Goal: Task Accomplishment & Management: Manage account settings

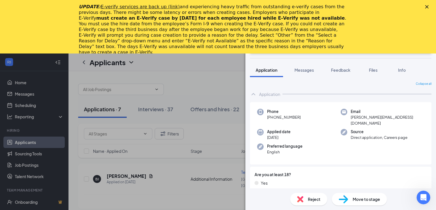
click at [429, 6] on div "Close" at bounding box center [428, 6] width 6 height 3
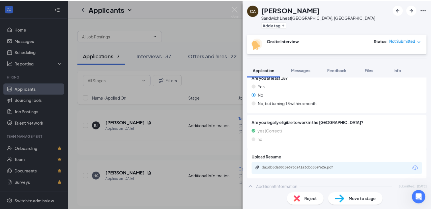
scroll to position [87, 0]
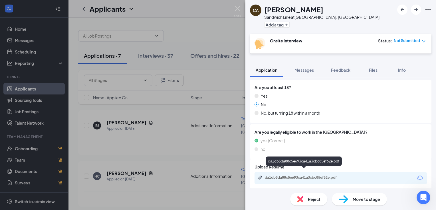
click at [290, 176] on div "da1db5da88c5e693ca41a3cbc85ef62e.pdf" at bounding box center [305, 178] width 80 height 5
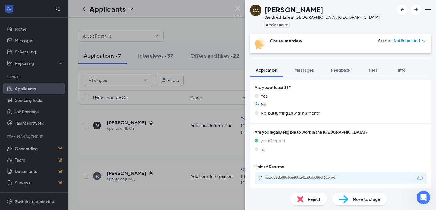
click at [240, 12] on img at bounding box center [237, 11] width 7 height 11
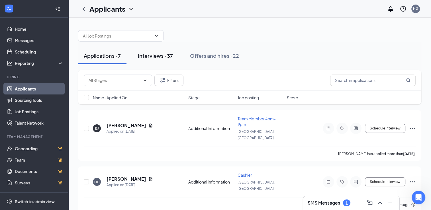
click at [150, 56] on div "Interviews · 37" at bounding box center [155, 55] width 35 height 7
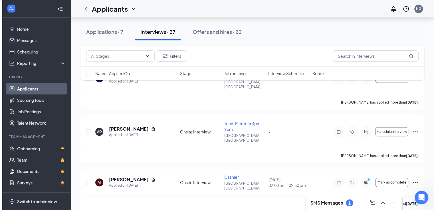
scroll to position [456, 0]
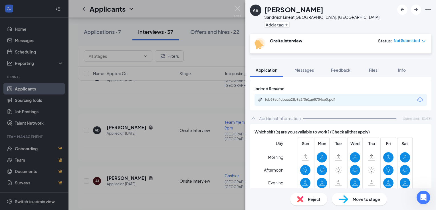
scroll to position [171, 0]
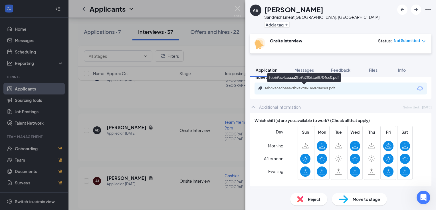
click at [319, 91] on div "feb69ac4cbaaa2fb9a2f061a68704ce0.pdf" at bounding box center [304, 88] width 92 height 5
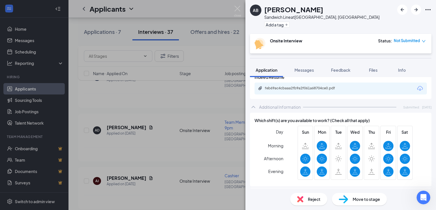
click at [316, 200] on span "Reject" at bounding box center [314, 199] width 13 height 6
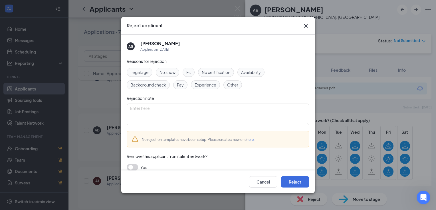
click at [257, 73] on span "Availability" at bounding box center [251, 72] width 20 height 6
click at [236, 83] on span "Other" at bounding box center [232, 85] width 11 height 6
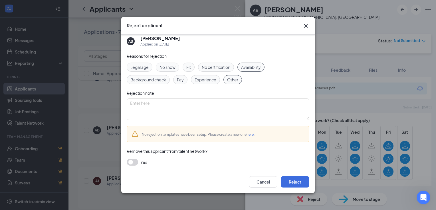
scroll to position [6, 0]
click at [131, 160] on button "button" at bounding box center [132, 162] width 11 height 7
click at [293, 182] on button "Reject" at bounding box center [295, 182] width 29 height 11
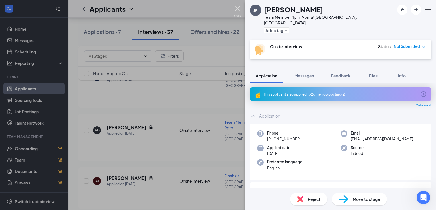
click at [238, 12] on img at bounding box center [237, 11] width 7 height 11
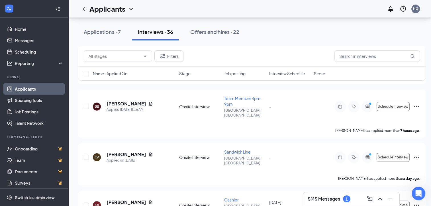
scroll to position [57, 0]
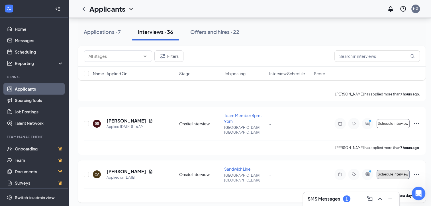
click at [394, 173] on span "Schedule interview" at bounding box center [393, 175] width 31 height 4
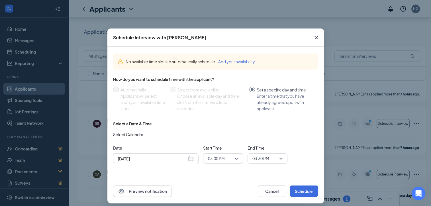
scroll to position [4, 0]
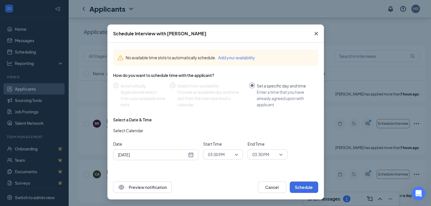
click at [188, 152] on div "[DATE]" at bounding box center [156, 155] width 76 height 6
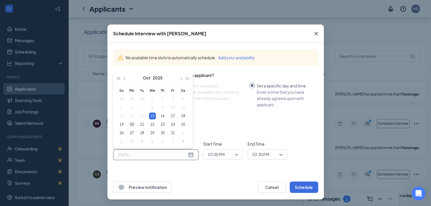
type input "[DATE]"
click at [129, 127] on div "20" at bounding box center [132, 124] width 7 height 7
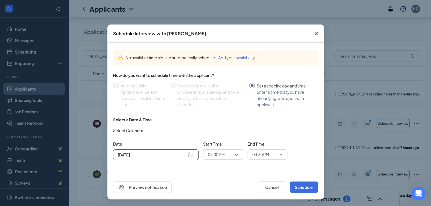
click at [236, 153] on span "03:00 PM" at bounding box center [223, 154] width 30 height 9
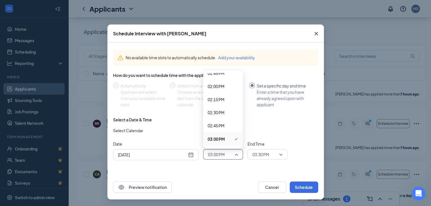
click at [281, 153] on div "03:30 PM" at bounding box center [268, 154] width 40 height 10
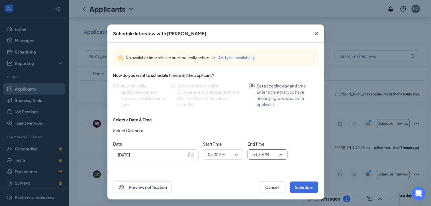
scroll to position [754, 0]
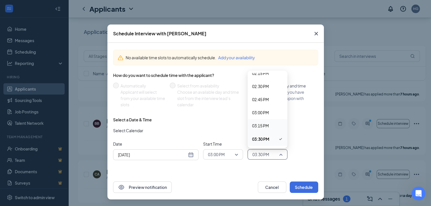
click at [262, 124] on span "03:15 PM" at bounding box center [260, 126] width 17 height 6
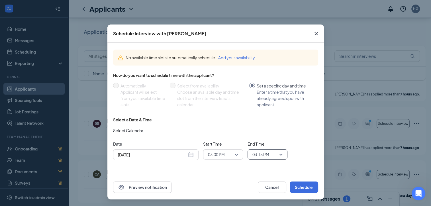
click at [298, 151] on div "Date [DATE] [DATE] Su Mo Tu We Th Fr Sa 28 29 30 1 2 3 4 5 6 7 8 9 10 11 12 13 …" at bounding box center [215, 150] width 205 height 19
click at [309, 190] on button "Schedule" at bounding box center [304, 187] width 29 height 11
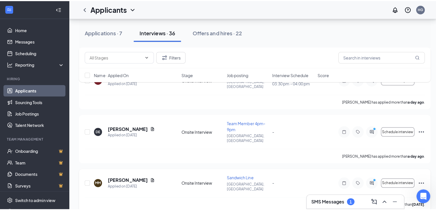
scroll to position [228, 0]
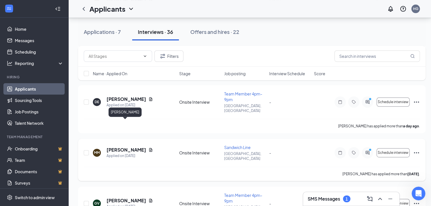
click at [120, 147] on h5 "[PERSON_NAME]" at bounding box center [127, 150] width 40 height 6
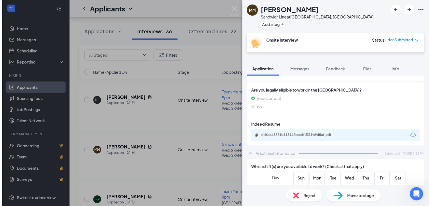
scroll to position [143, 0]
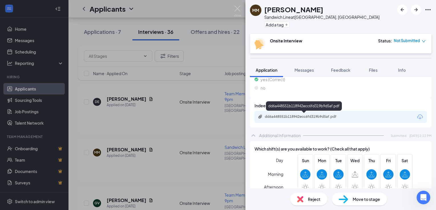
click at [335, 117] on div "dd6a448551b118942ecc6fd319b9d5af.pdf" at bounding box center [305, 117] width 80 height 5
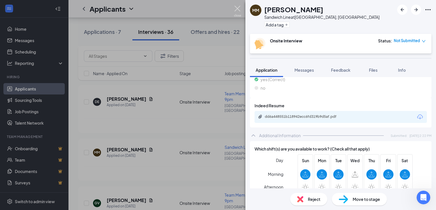
click at [236, 10] on img at bounding box center [237, 11] width 7 height 11
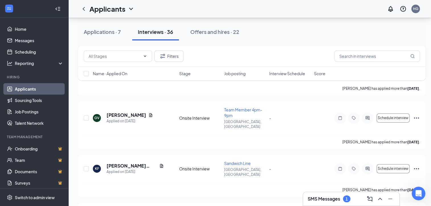
scroll to position [342, 0]
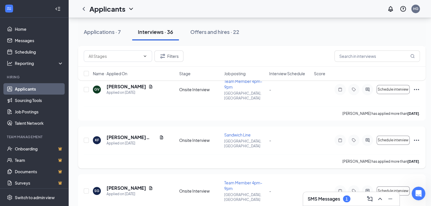
click at [245, 132] on span "Sandwich Line" at bounding box center [237, 134] width 27 height 5
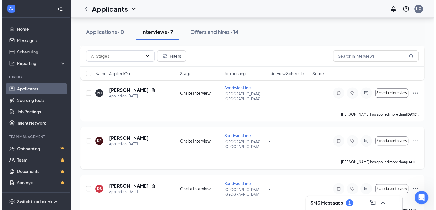
scroll to position [216, 0]
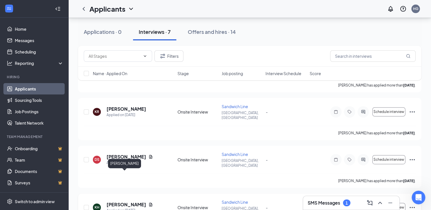
click at [114, 202] on h5 "[PERSON_NAME]" at bounding box center [127, 205] width 40 height 6
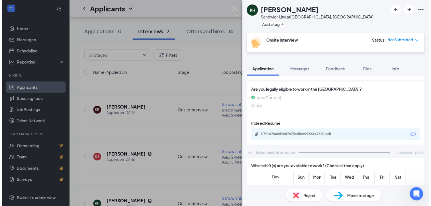
scroll to position [125, 0]
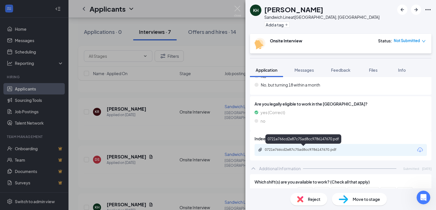
click at [288, 149] on div "0721e766cd2e87c75ad8cc9786147670.pdf" at bounding box center [305, 150] width 80 height 5
click at [238, 8] on img at bounding box center [237, 11] width 7 height 11
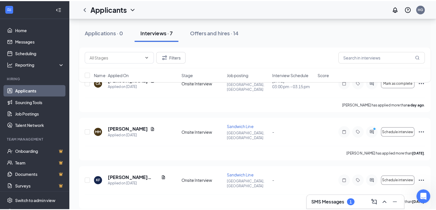
scroll to position [49, 0]
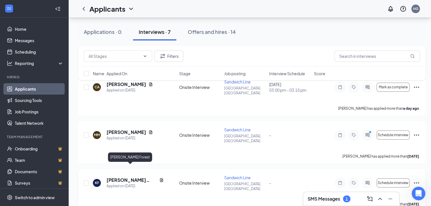
click at [120, 177] on h5 "[PERSON_NAME] Forest" at bounding box center [132, 180] width 50 height 6
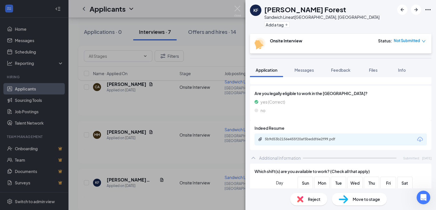
scroll to position [143, 0]
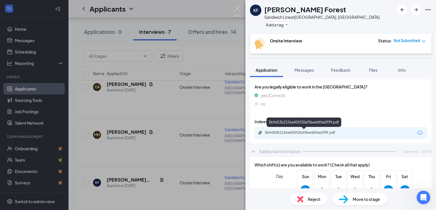
click at [305, 133] on div "5b9d53b2156e455f20af5beddf6e2f99.pdf" at bounding box center [305, 133] width 80 height 5
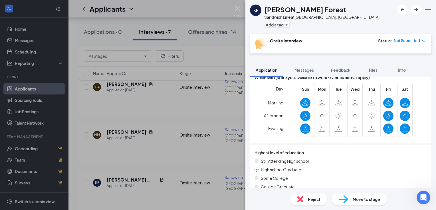
scroll to position [200, 0]
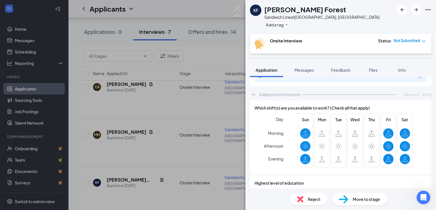
click at [309, 202] on span "Reject" at bounding box center [314, 199] width 13 height 6
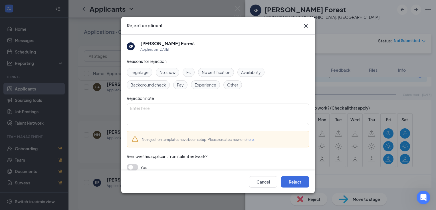
click at [253, 74] on span "Availability" at bounding box center [251, 72] width 20 height 6
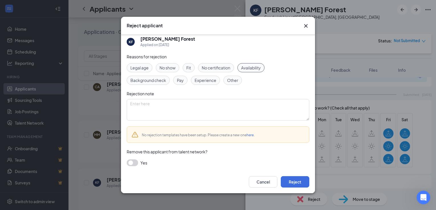
scroll to position [6, 0]
click at [131, 162] on button "button" at bounding box center [132, 162] width 11 height 7
click at [295, 184] on button "Reject" at bounding box center [295, 182] width 29 height 11
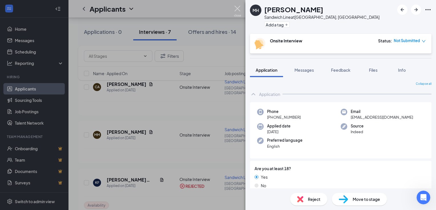
click at [238, 10] on img at bounding box center [237, 11] width 7 height 11
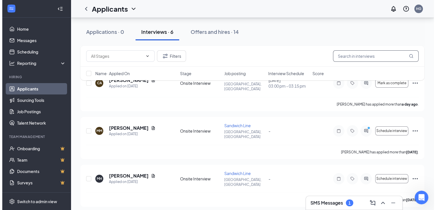
scroll to position [57, 0]
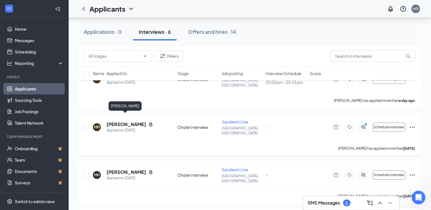
click at [121, 121] on h5 "[PERSON_NAME]" at bounding box center [127, 124] width 40 height 6
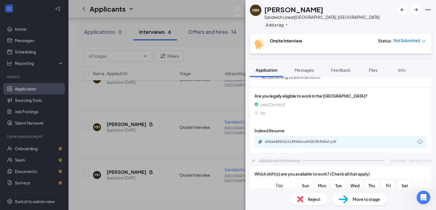
scroll to position [114, 0]
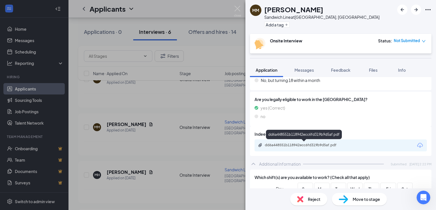
click at [305, 143] on div "dd6a448551b118942ecc6fd319b9d5af.pdf" at bounding box center [305, 145] width 80 height 5
